Goal: Information Seeking & Learning: Learn about a topic

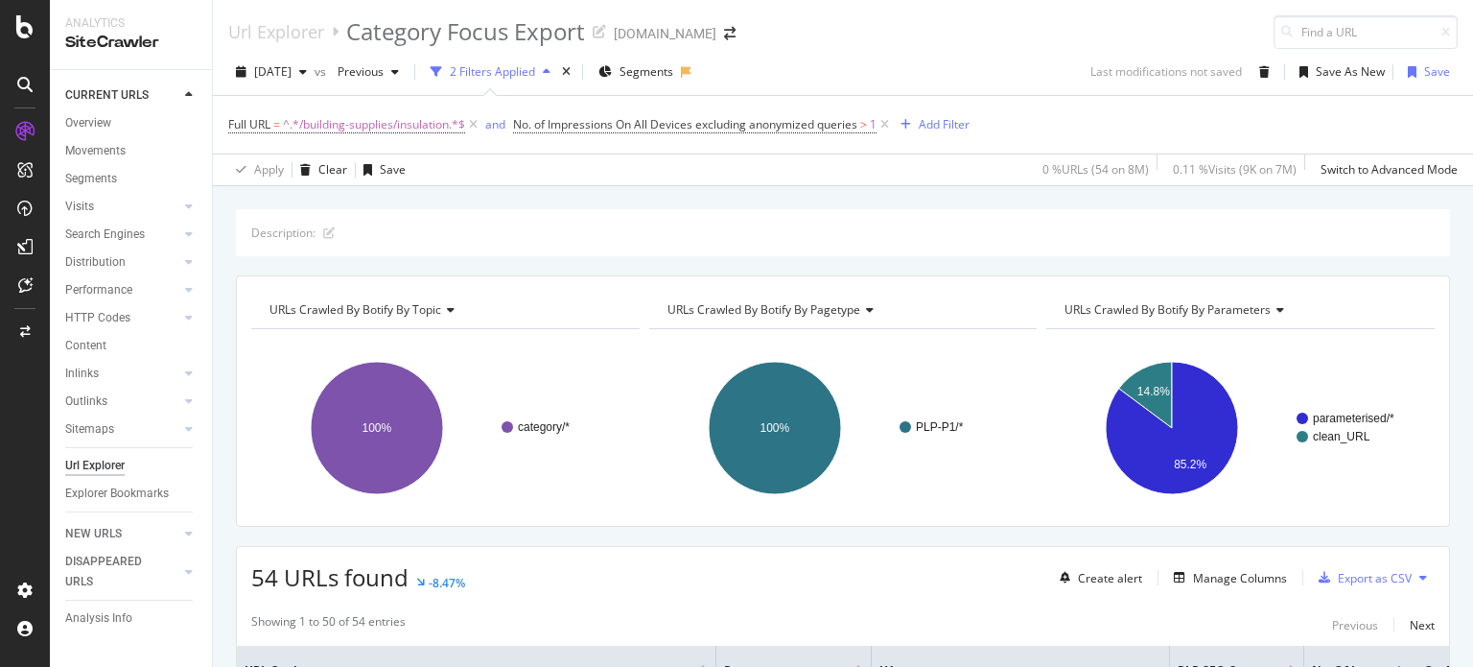
click at [96, 463] on div "Url Explorer" at bounding box center [94, 466] width 59 height 20
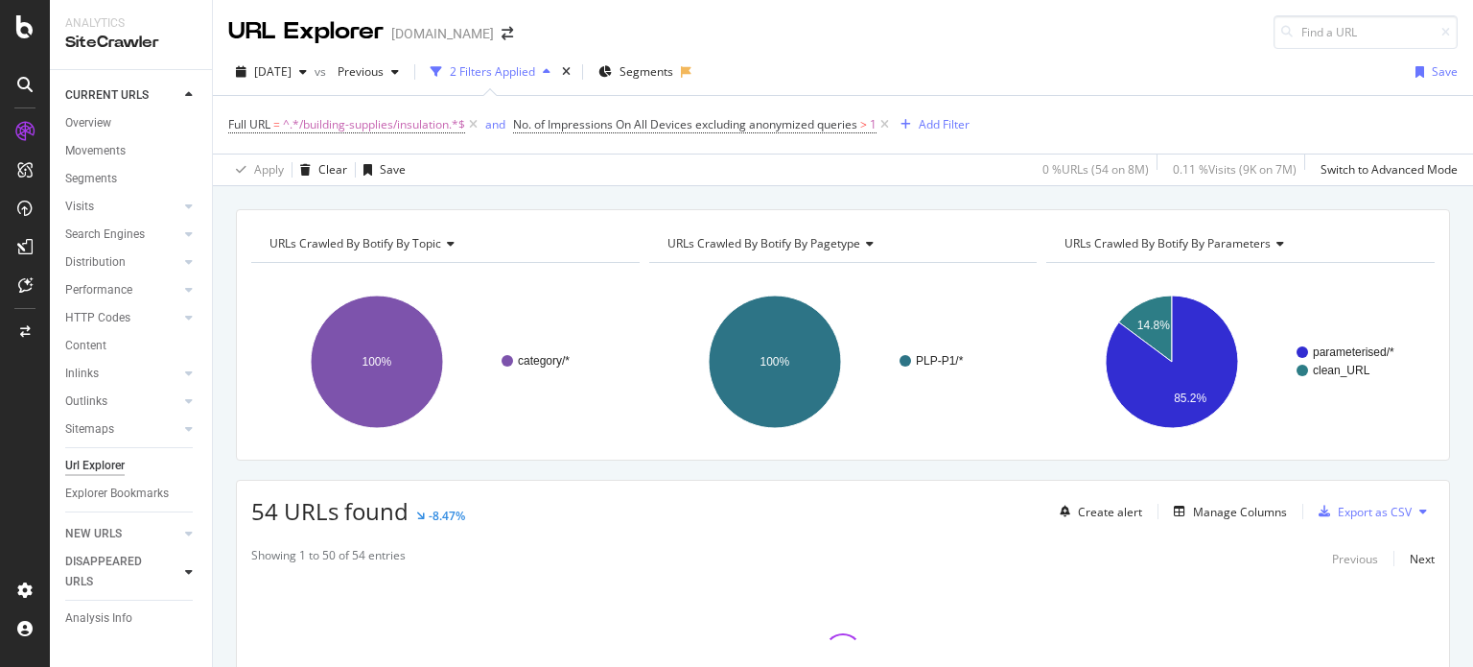
click at [196, 573] on div at bounding box center [188, 571] width 19 height 19
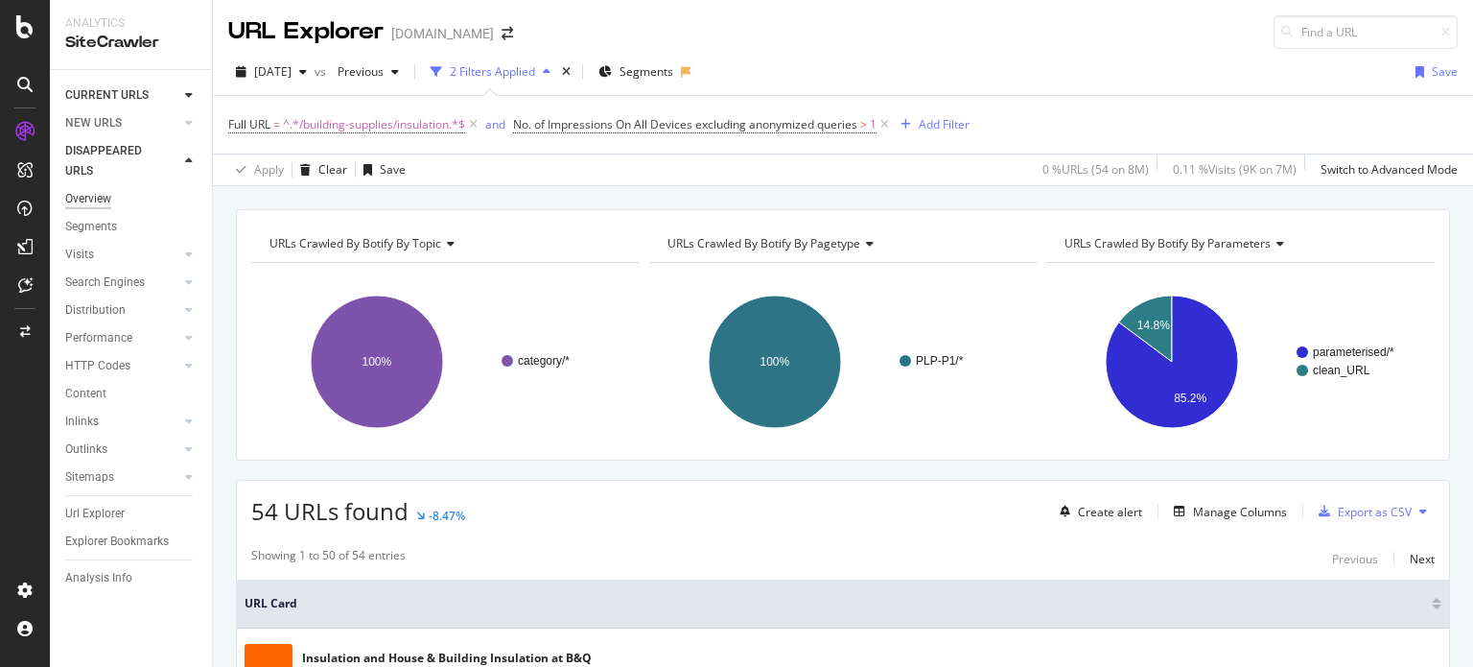
click at [84, 202] on div "Overview" at bounding box center [88, 199] width 46 height 20
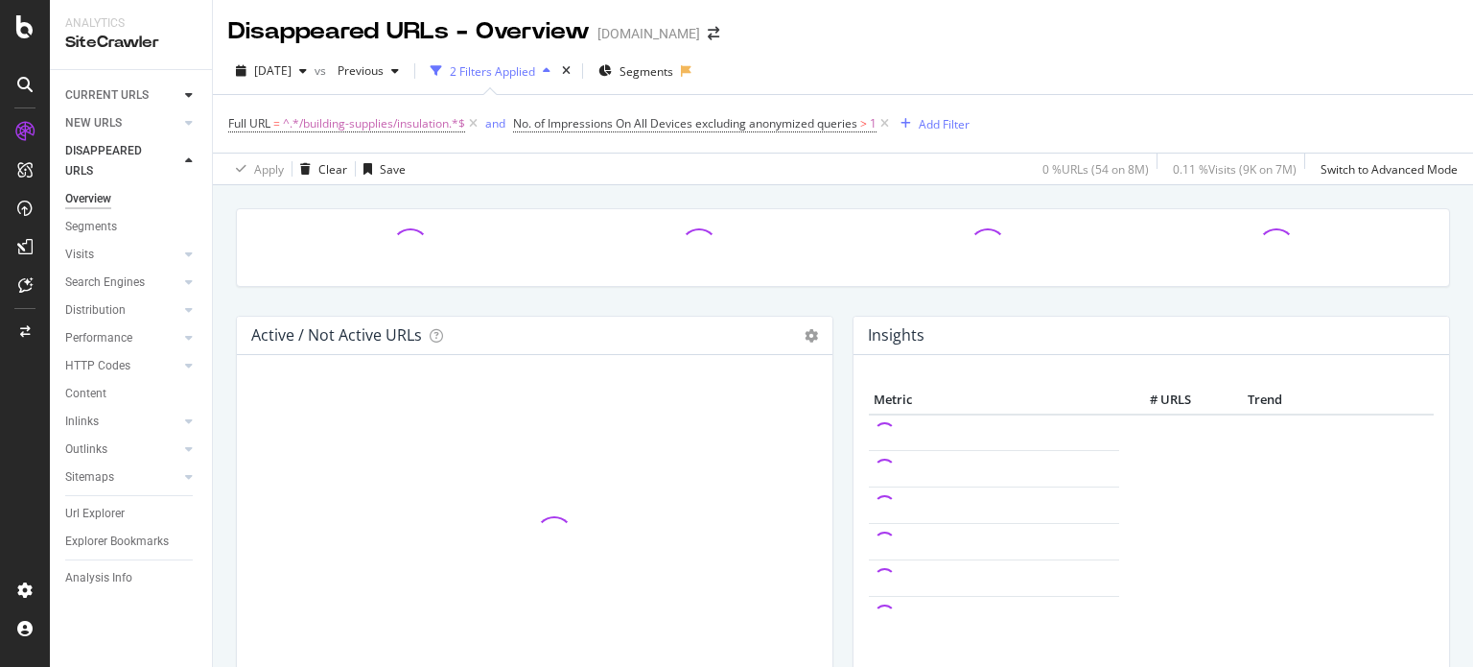
click at [182, 95] on div at bounding box center [188, 94] width 19 height 19
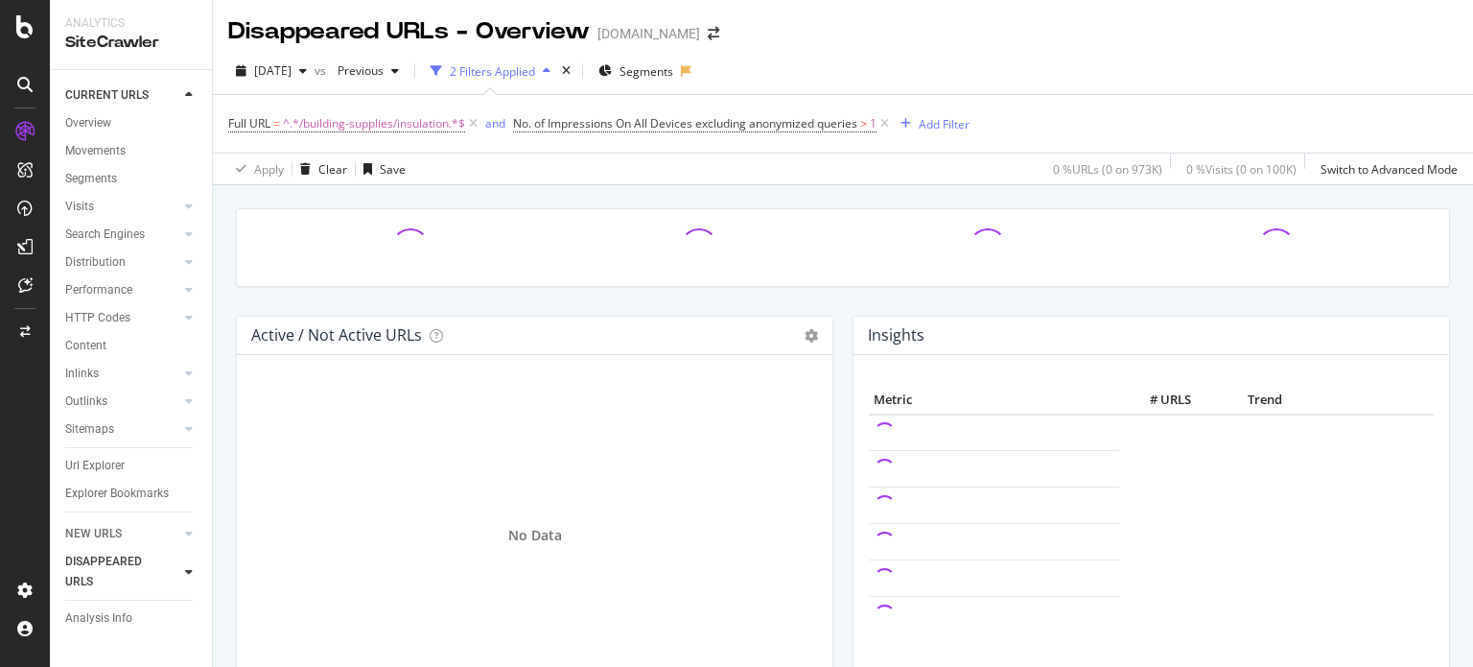
click at [31, 83] on icon at bounding box center [24, 84] width 15 height 15
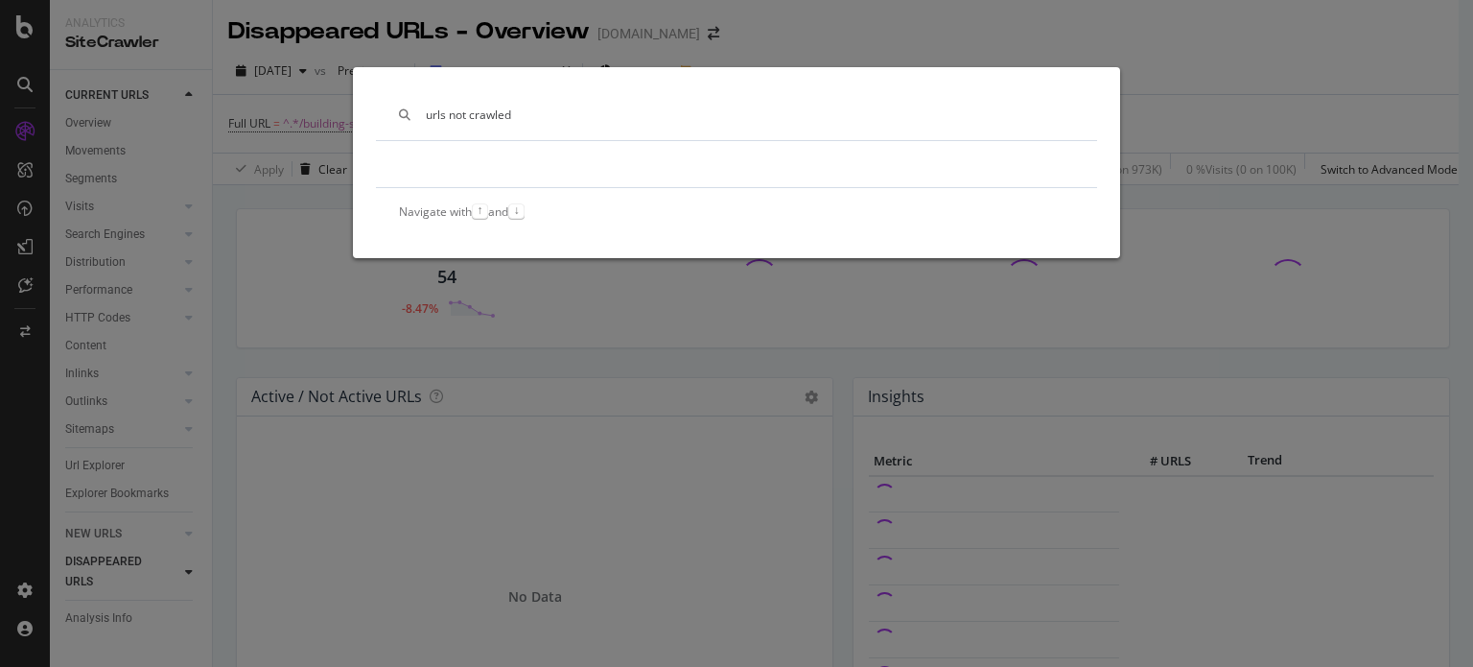
type input "urls not crawled"
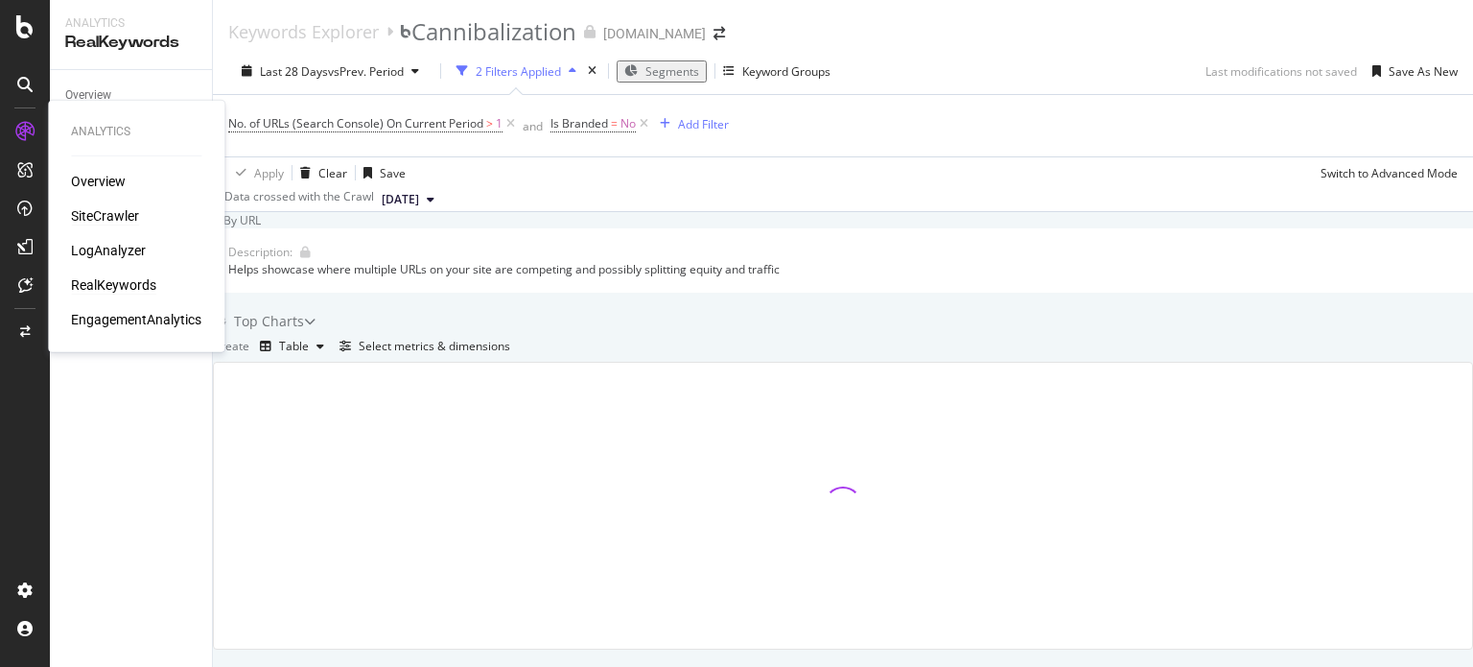
click at [115, 218] on div "SiteCrawler" at bounding box center [105, 215] width 68 height 19
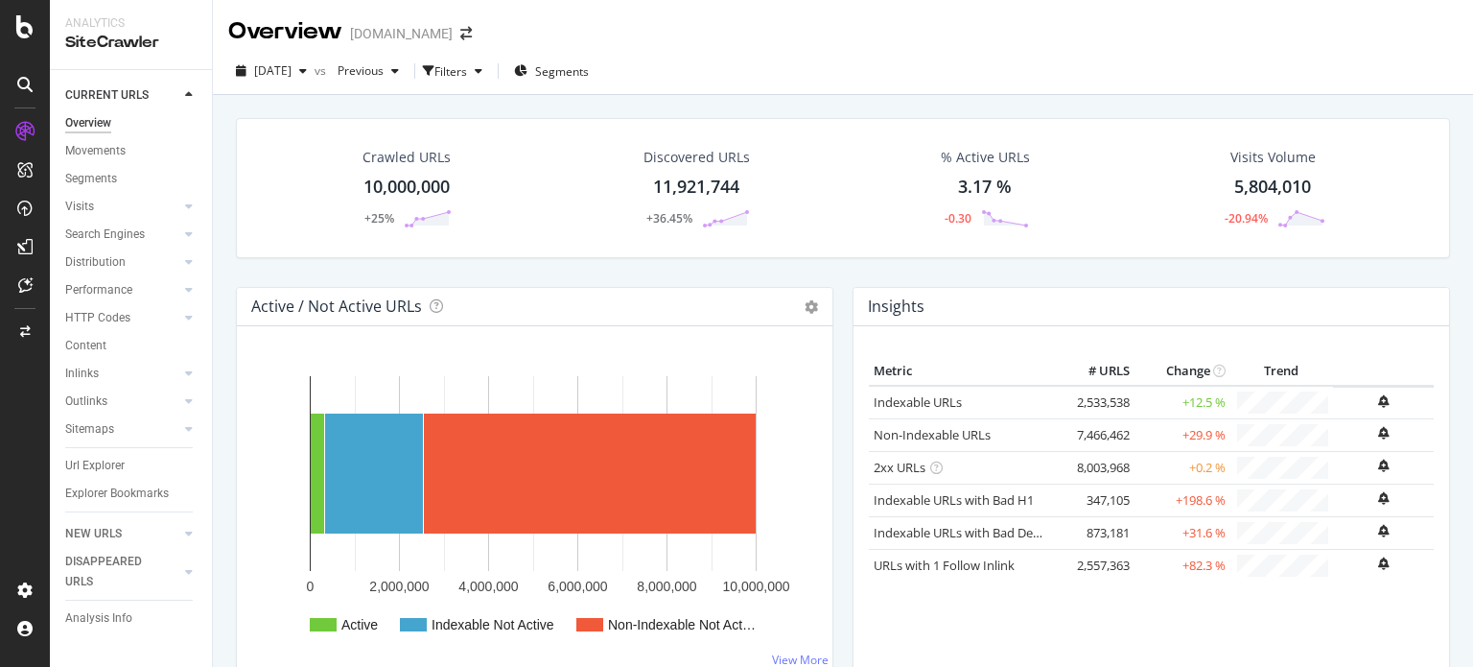
click at [385, 165] on div "Crawled URLs" at bounding box center [407, 157] width 88 height 19
click at [689, 187] on div "11,921,744" at bounding box center [696, 187] width 86 height 25
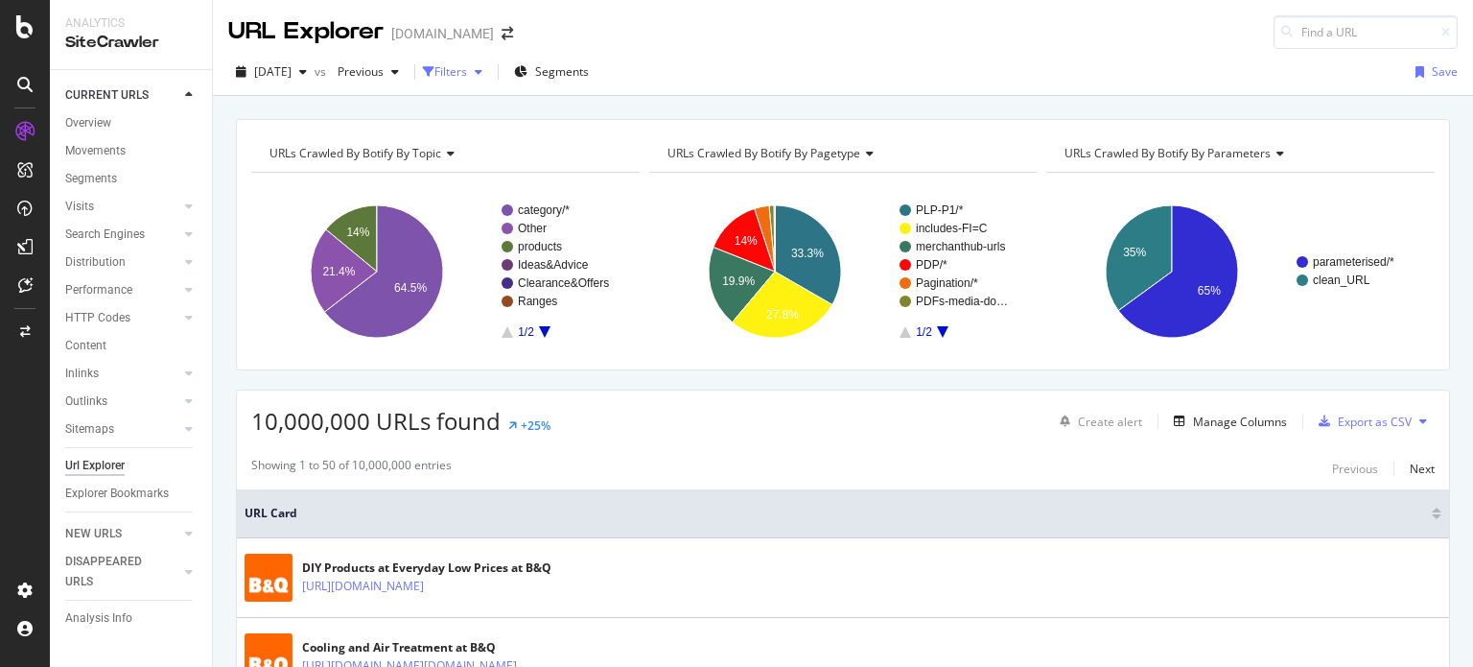
click at [490, 72] on div "button" at bounding box center [478, 72] width 23 height 12
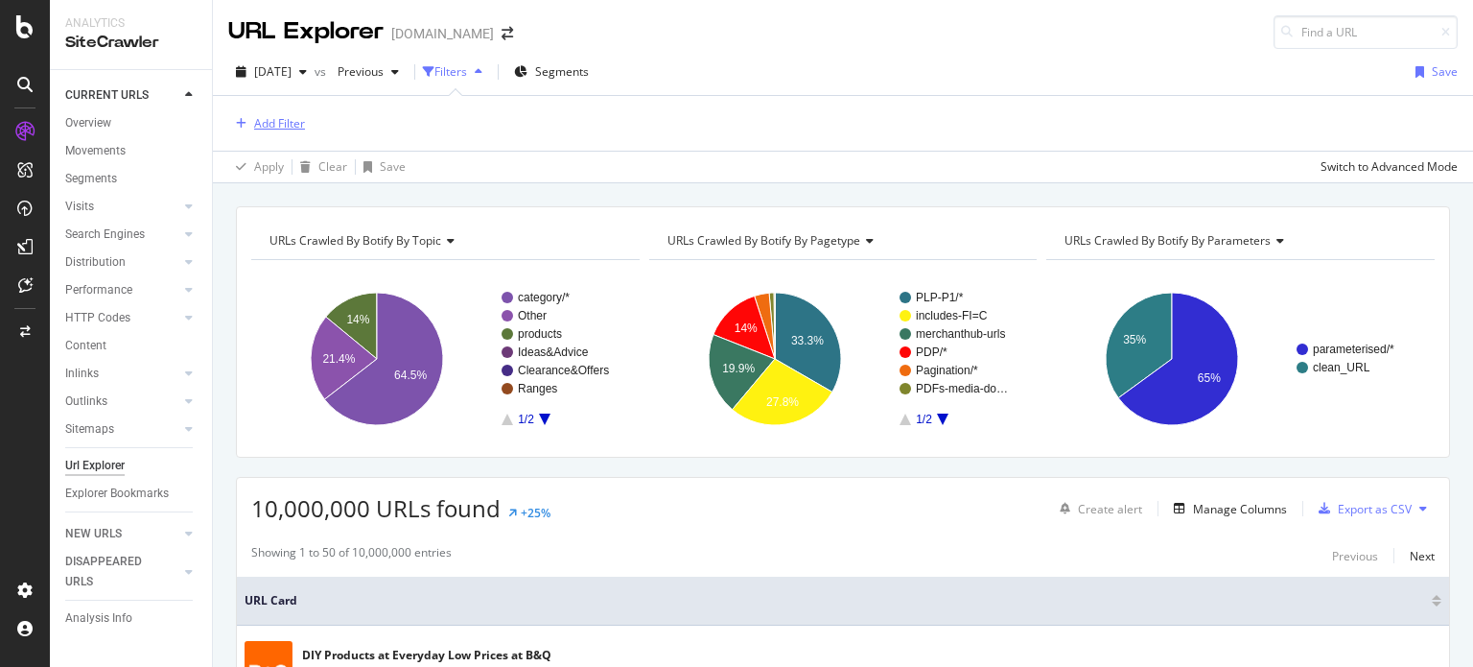
click at [254, 129] on div "Add Filter" at bounding box center [279, 123] width 51 height 16
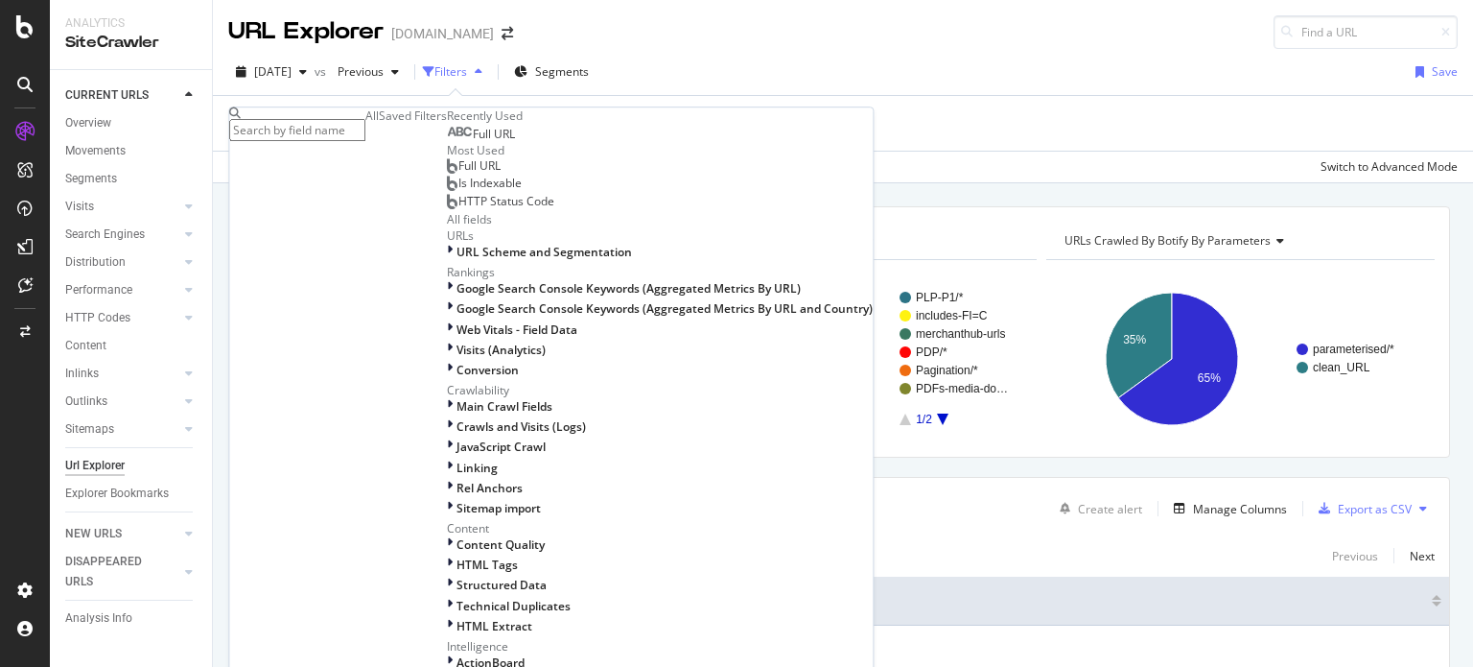
click at [379, 124] on div "Saved Filters" at bounding box center [413, 115] width 68 height 16
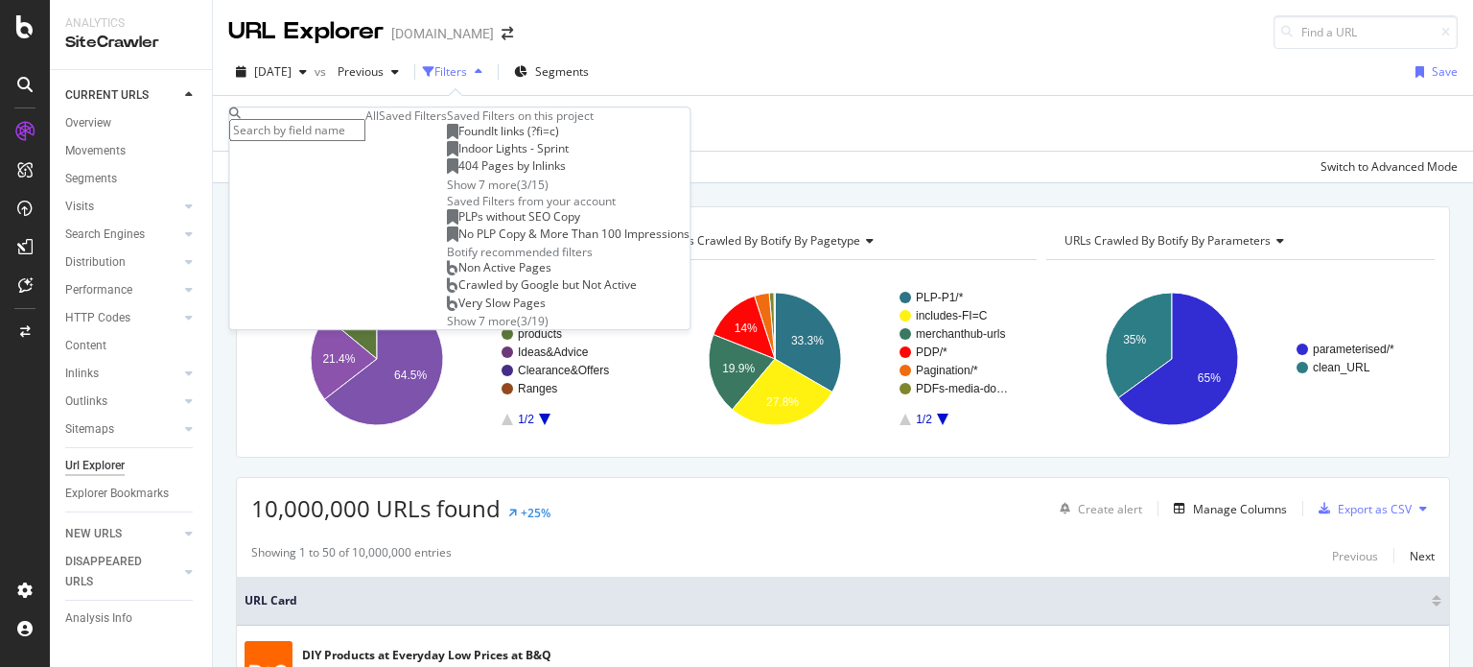
scroll to position [37, 0]
click at [447, 329] on div "Show 7 more" at bounding box center [482, 321] width 70 height 16
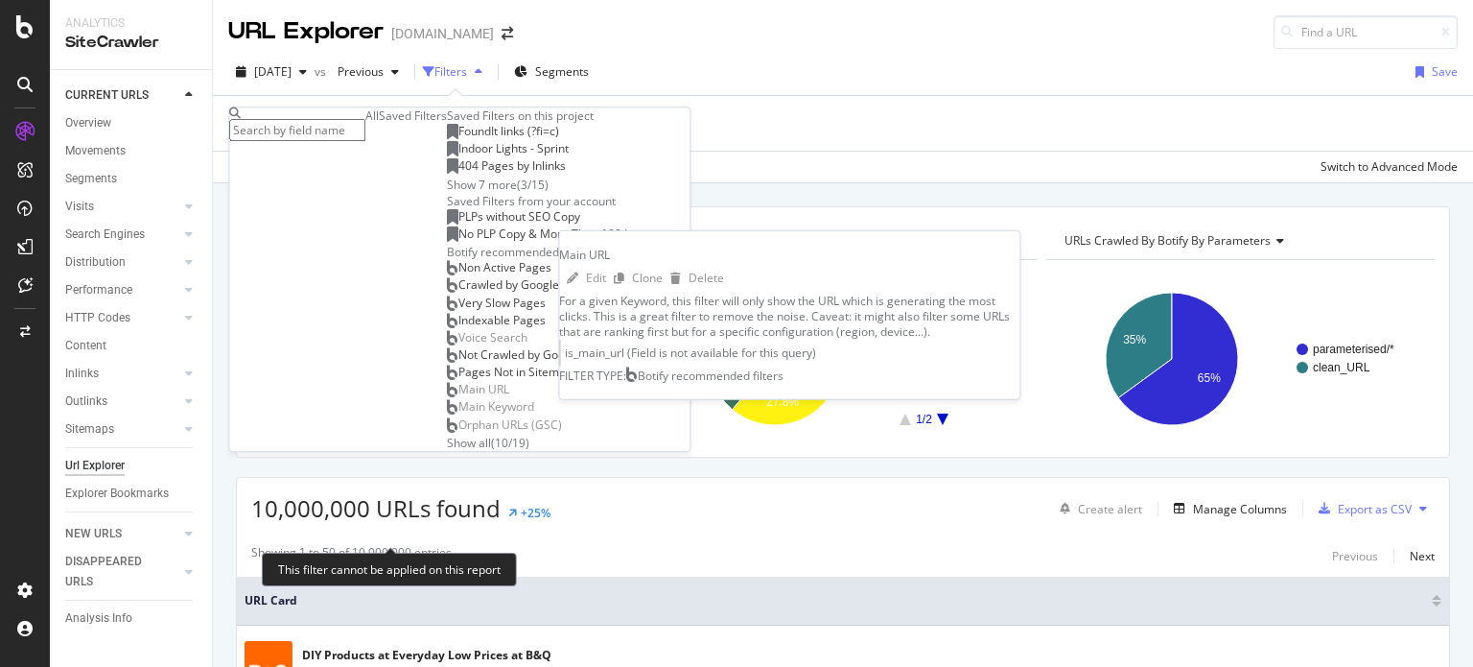
scroll to position [211, 0]
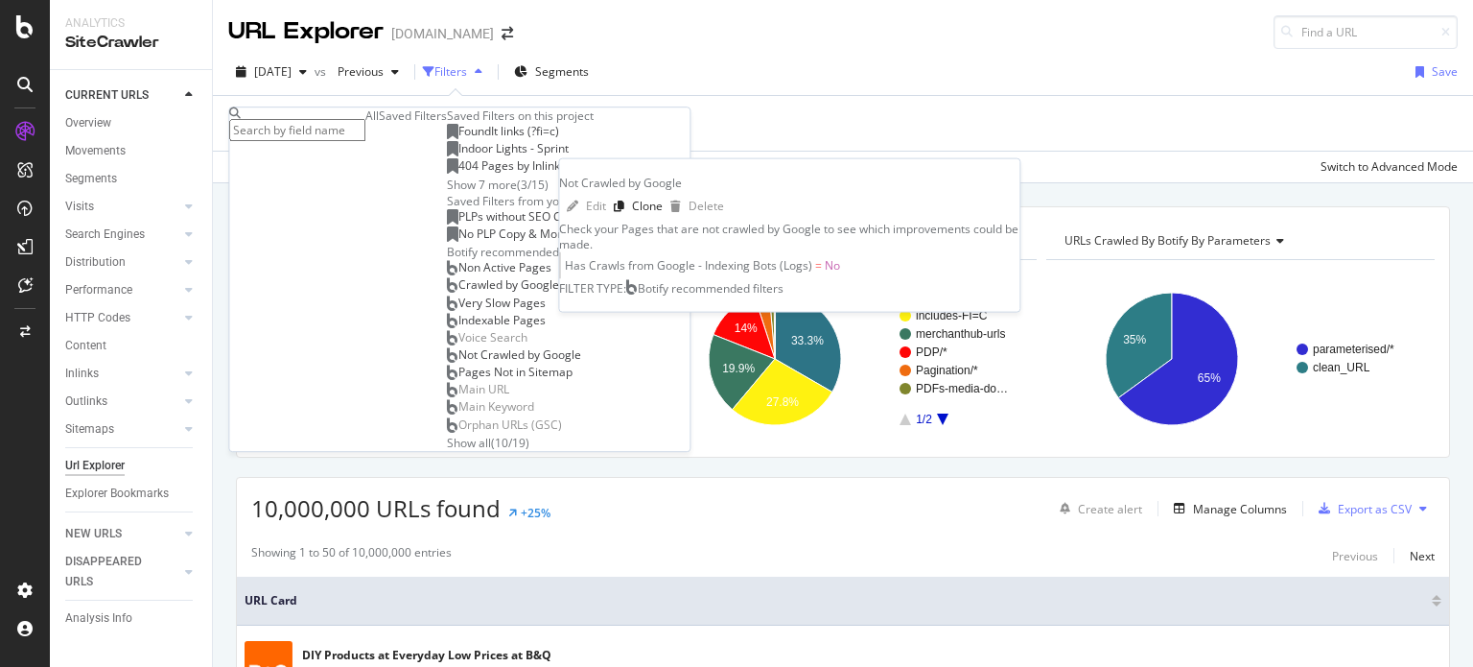
click at [458, 363] on span "Not Crawled by Google" at bounding box center [519, 354] width 123 height 16
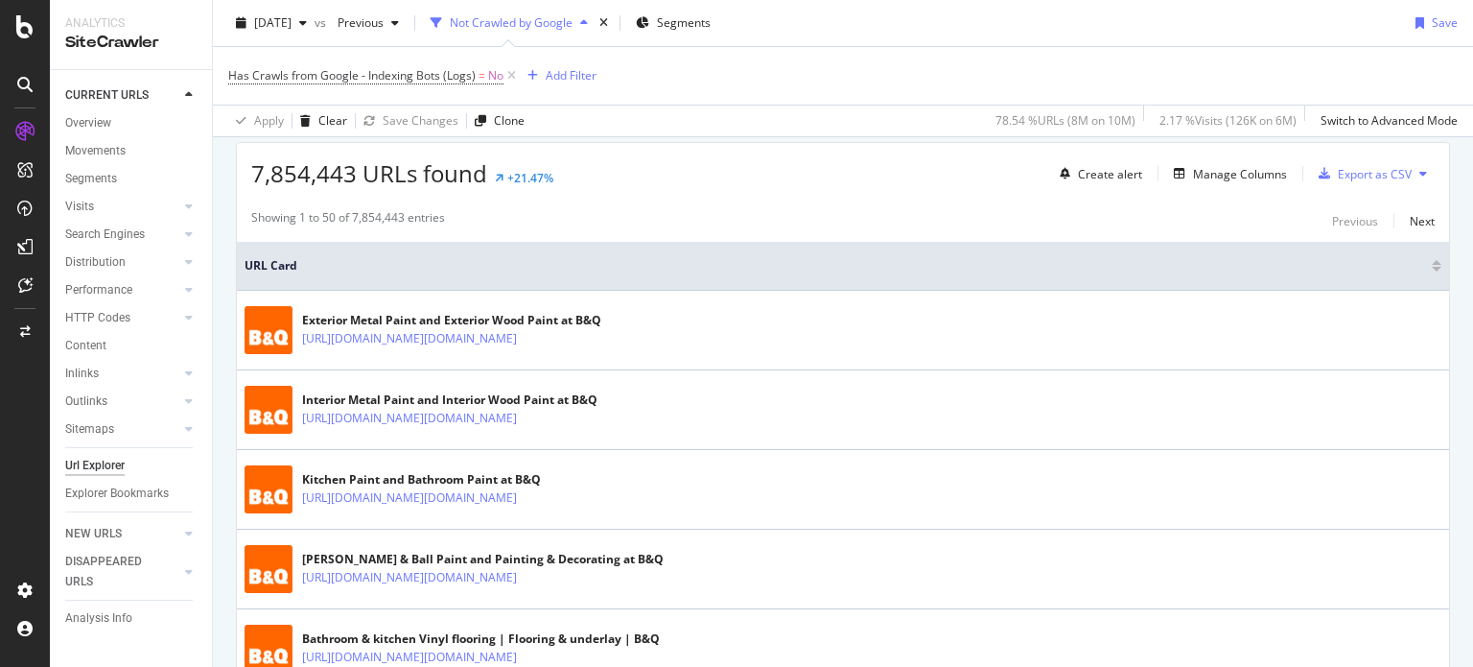
scroll to position [338, 0]
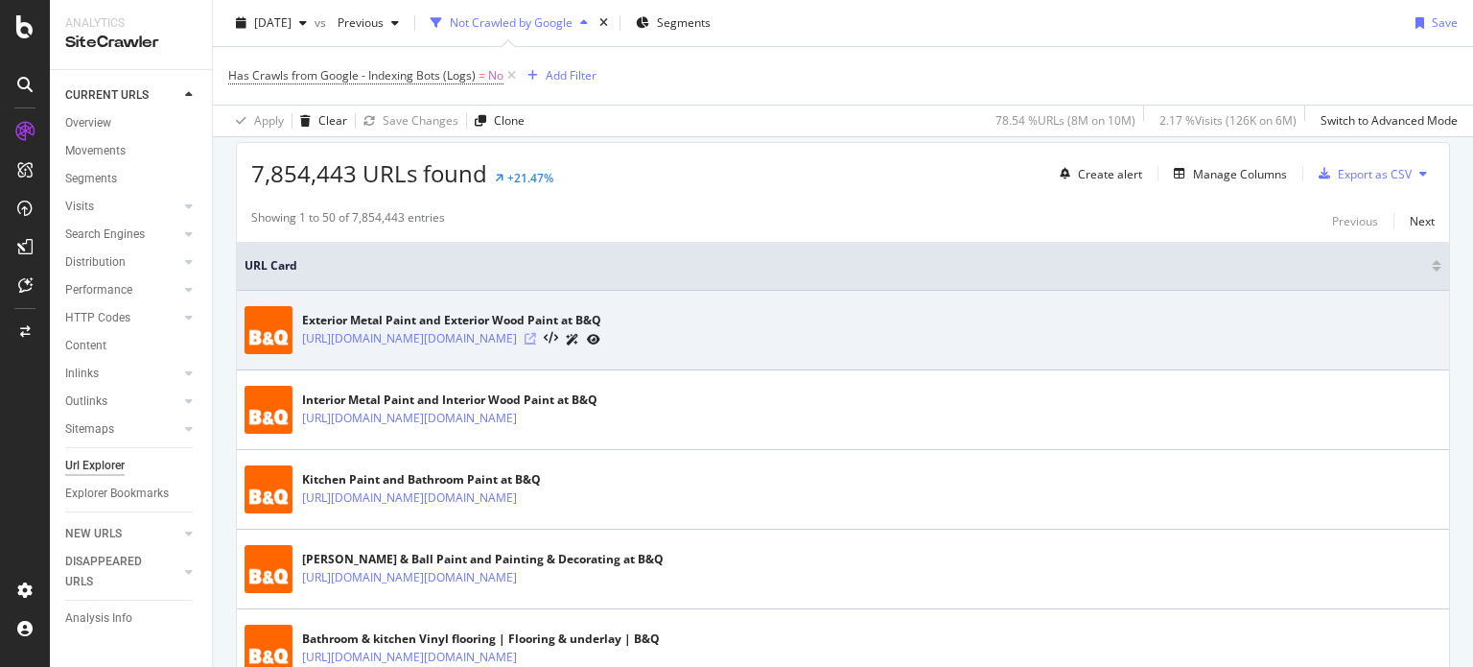
click at [536, 338] on icon at bounding box center [531, 339] width 12 height 12
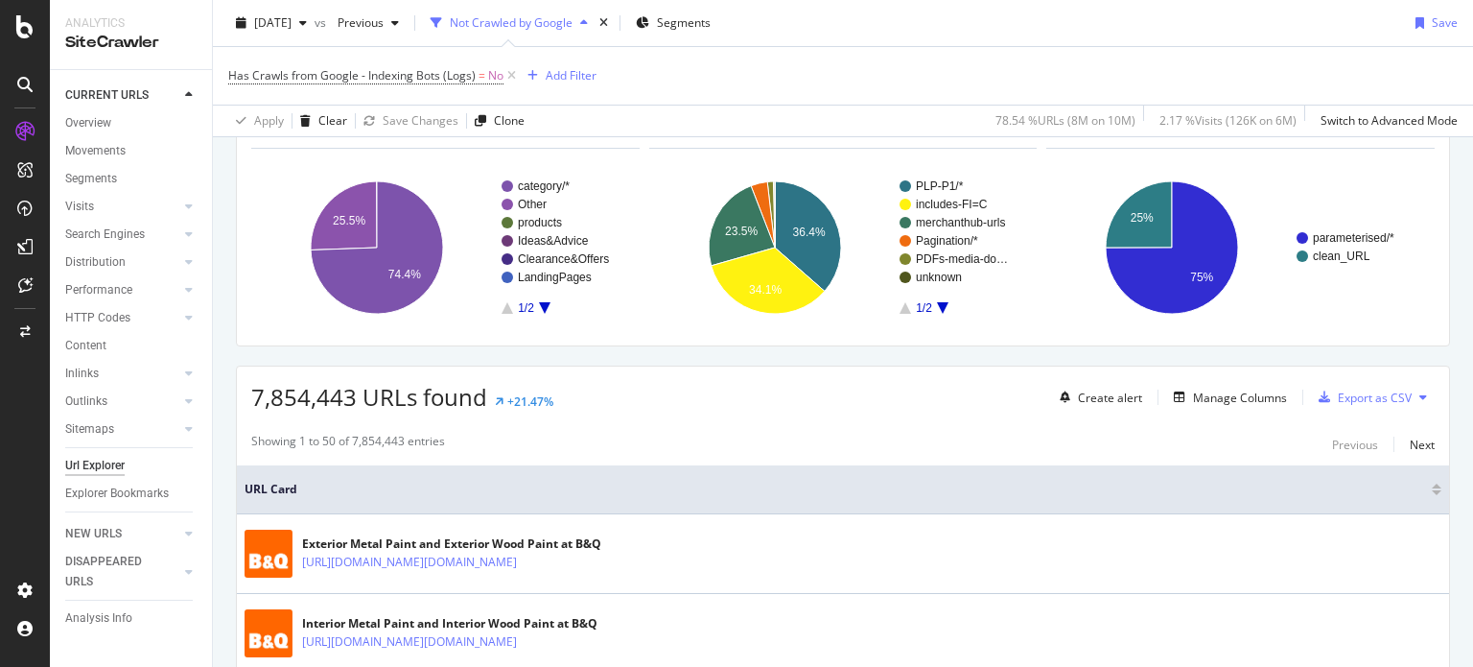
scroll to position [334, 0]
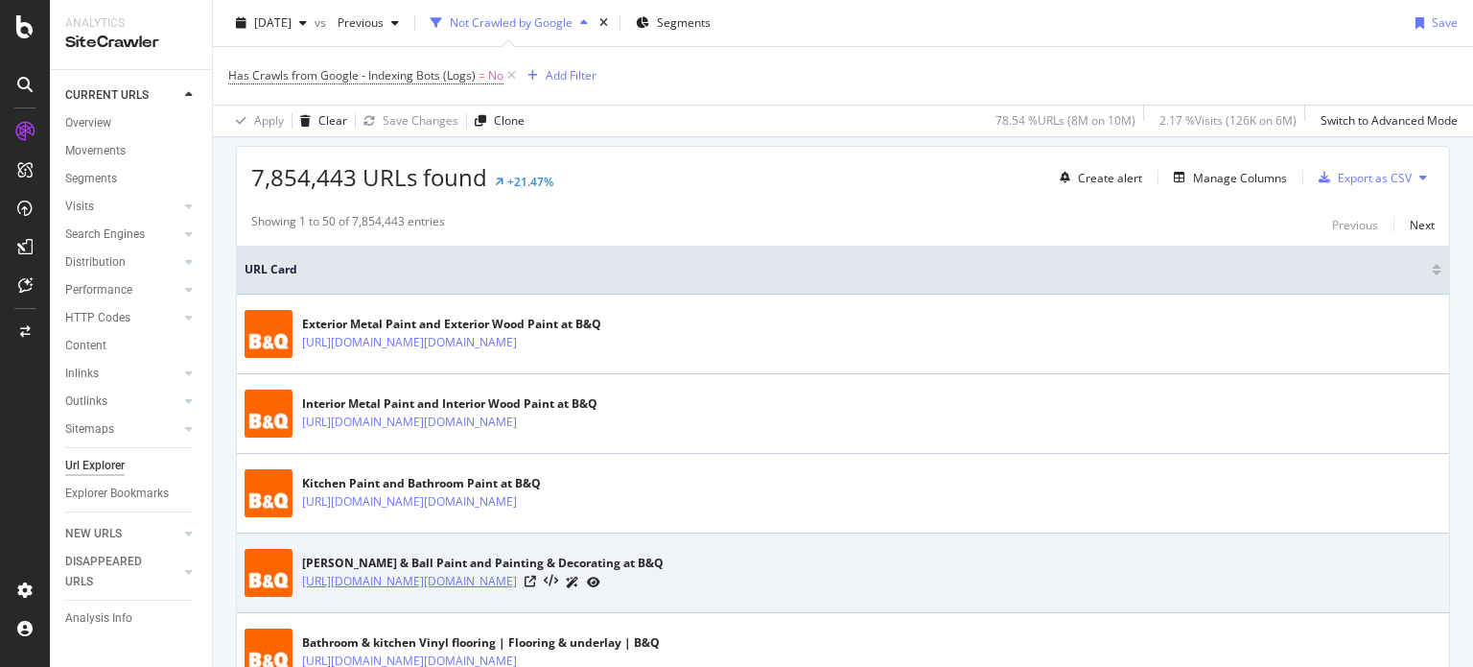
click at [517, 575] on link "[URL][DOMAIN_NAME][DOMAIN_NAME]" at bounding box center [409, 581] width 215 height 19
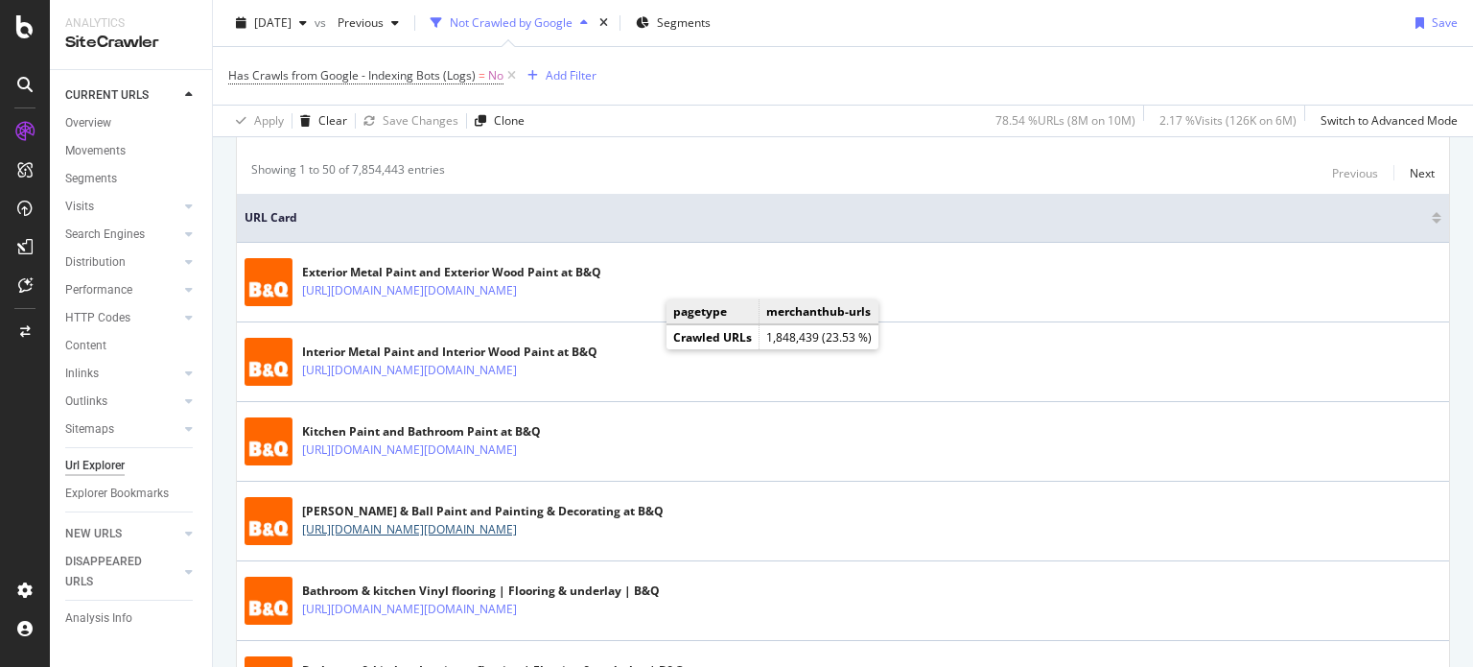
scroll to position [384, 0]
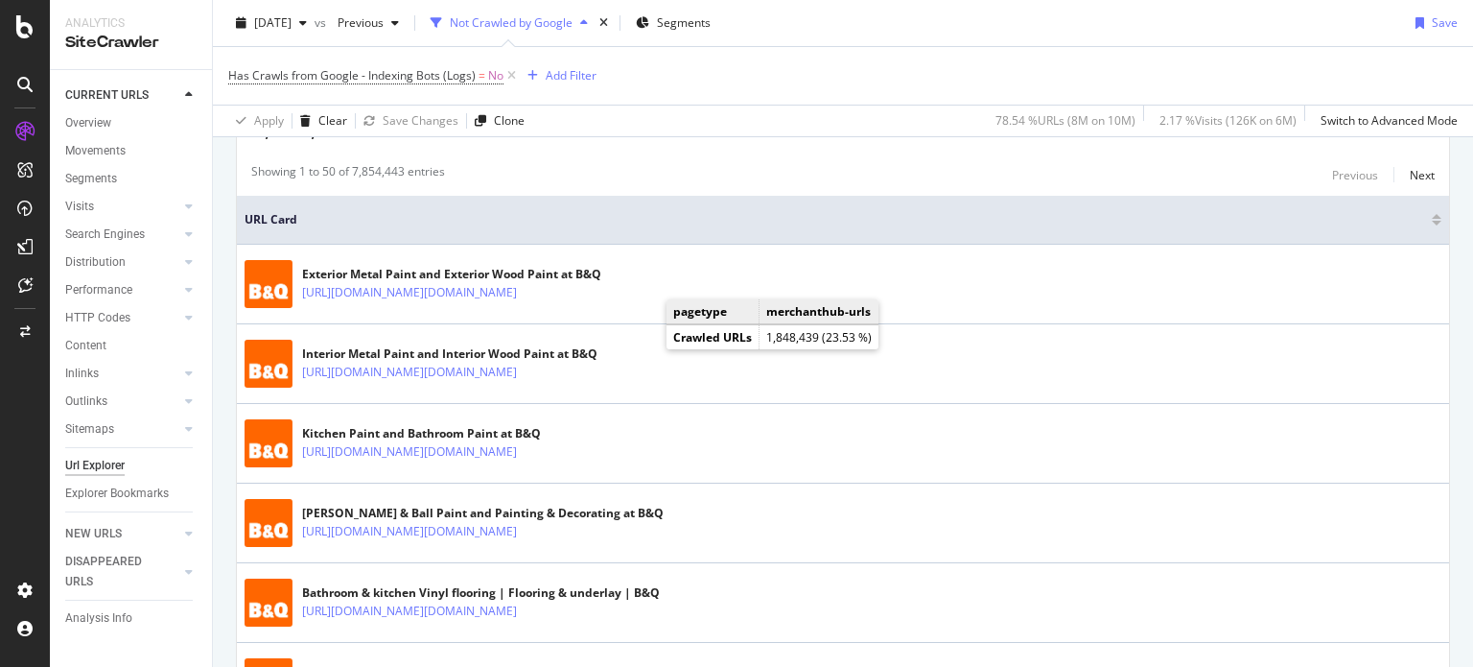
click at [509, 86] on span "Has Crawls from Google - Indexing Bots (Logs) = No" at bounding box center [374, 75] width 292 height 27
drag, startPoint x: 509, startPoint y: 86, endPoint x: 226, endPoint y: 82, distance: 283.0
click at [226, 82] on div "Has Crawls from Google - Indexing Bots (Logs) = No Add Filter Apply Clear Save …" at bounding box center [843, 91] width 1260 height 90
copy div "Has Crawls from Google - Indexing Bots (Logs) = No"
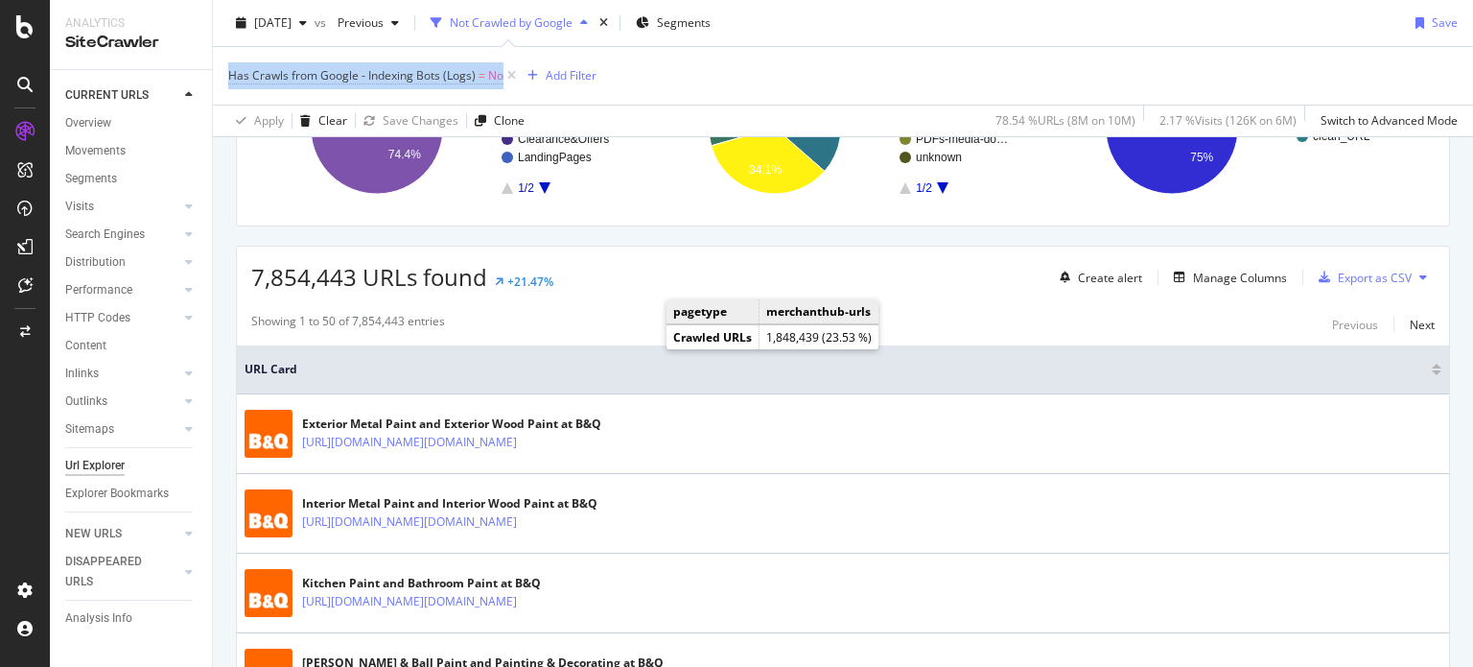
scroll to position [0, 0]
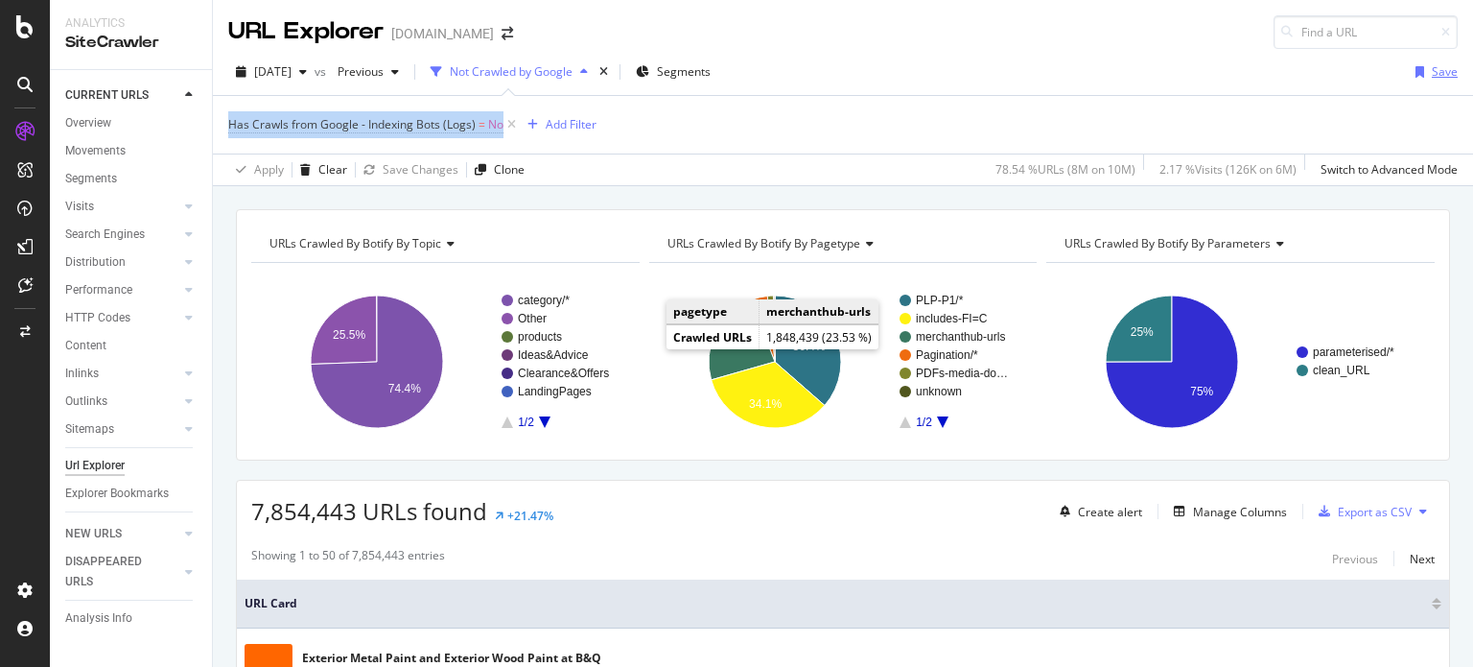
click at [1432, 79] on div "Save" at bounding box center [1445, 71] width 26 height 16
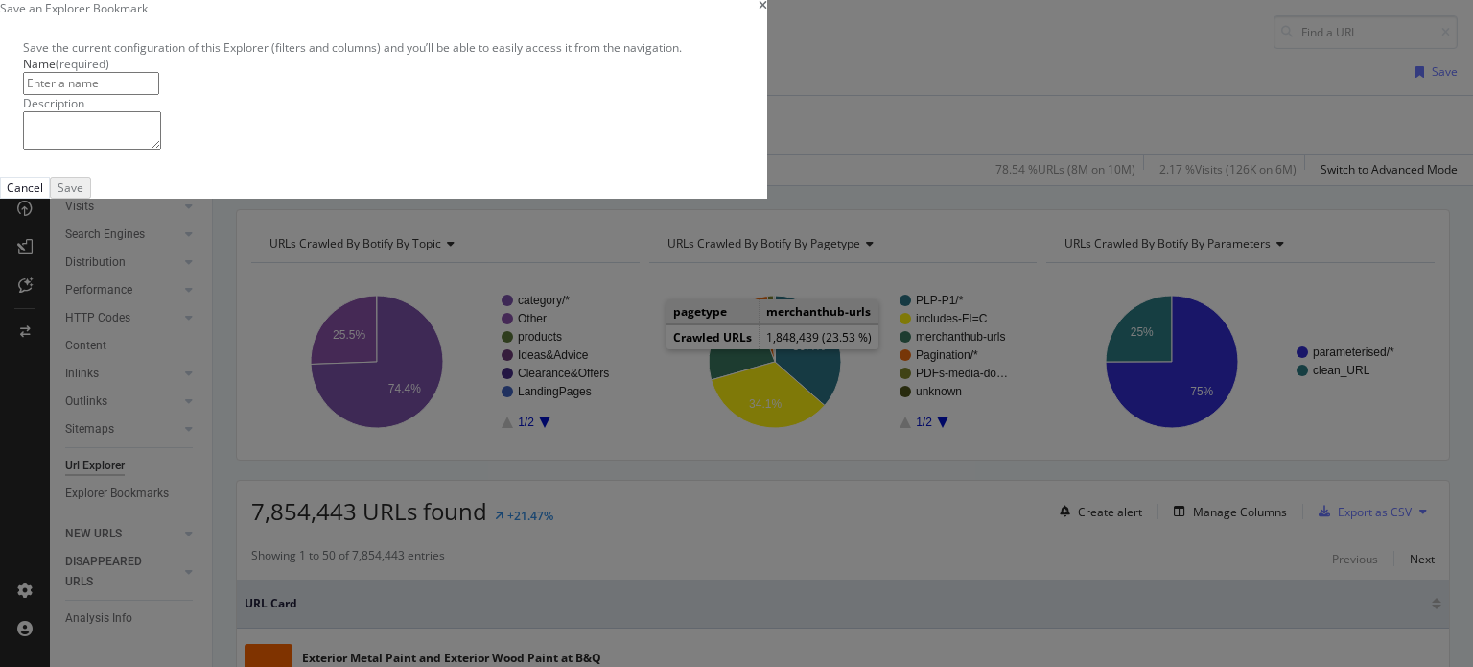
click at [767, 16] on div "times" at bounding box center [763, 8] width 9 height 16
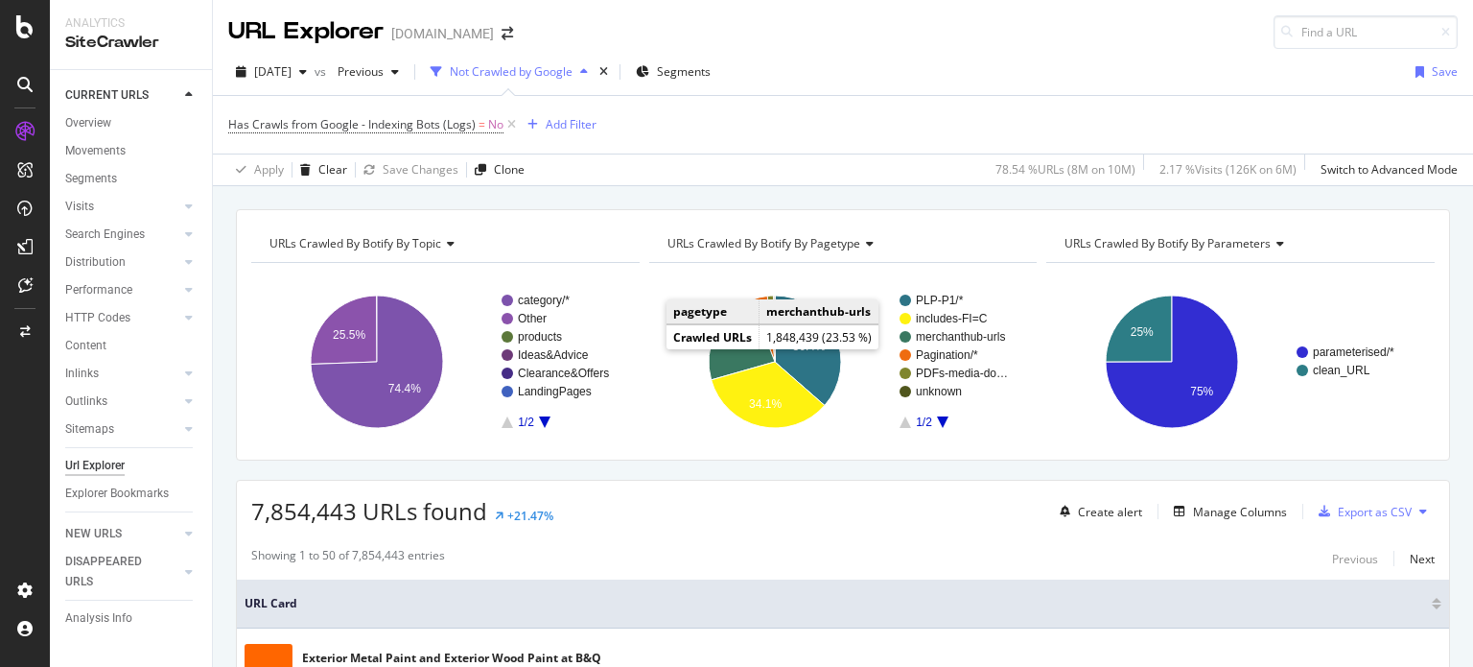
click at [1420, 513] on icon at bounding box center [1424, 511] width 8 height 12
click at [1407, 454] on div "URLs Crawled By Botify By topic Chart (by Value) Table Expand Export as CSV Exp…" at bounding box center [843, 334] width 1214 height 251
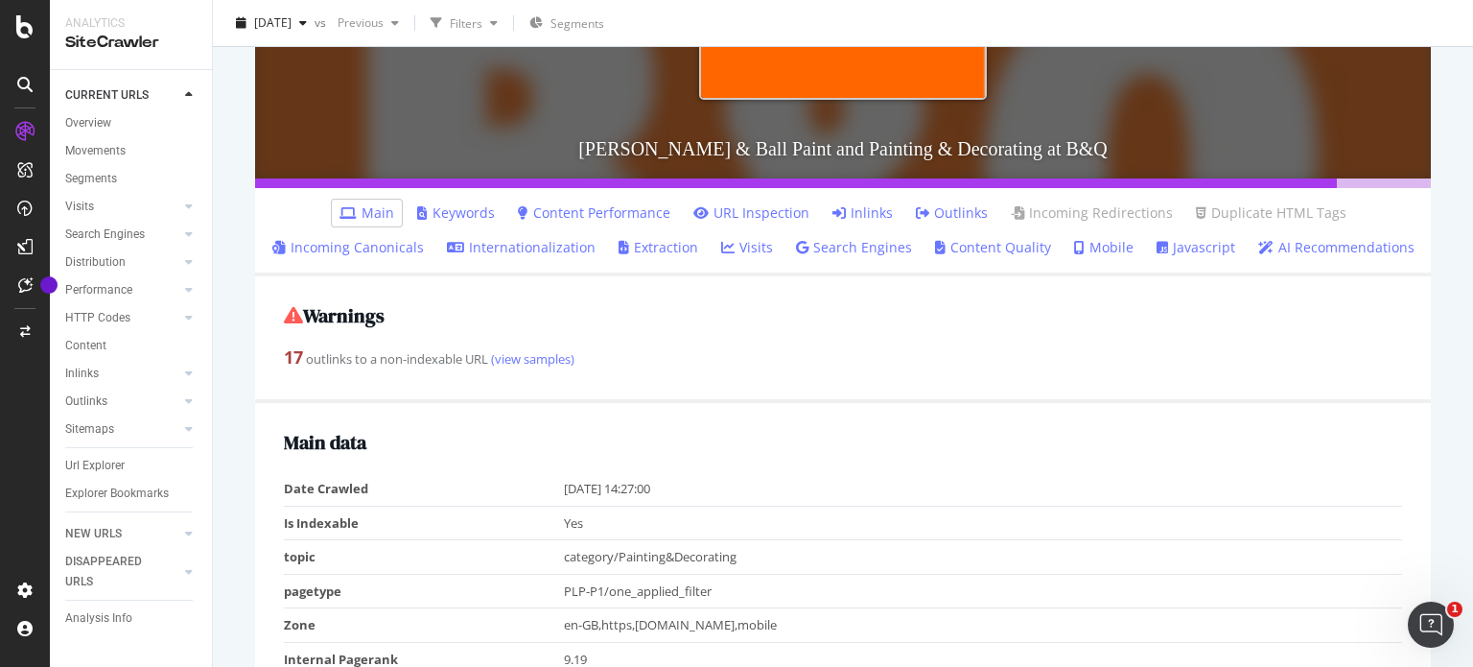
scroll to position [456, 0]
